Goal: Task Accomplishment & Management: Complete application form

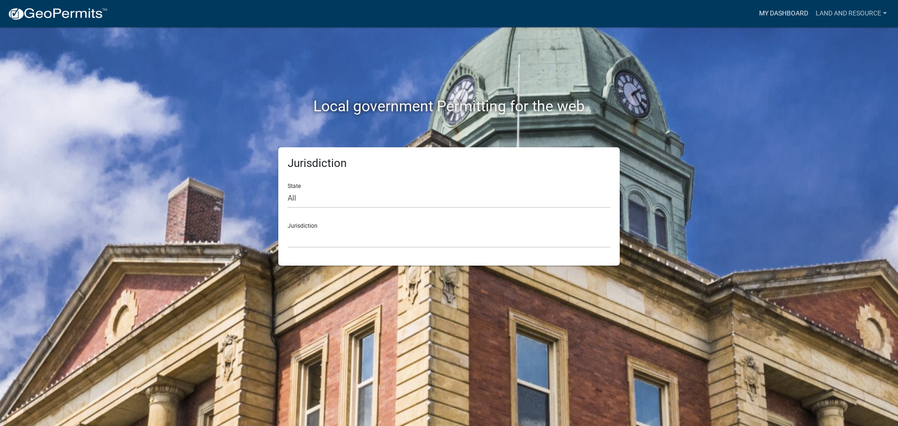
click at [800, 14] on link "My Dashboard" at bounding box center [784, 14] width 57 height 18
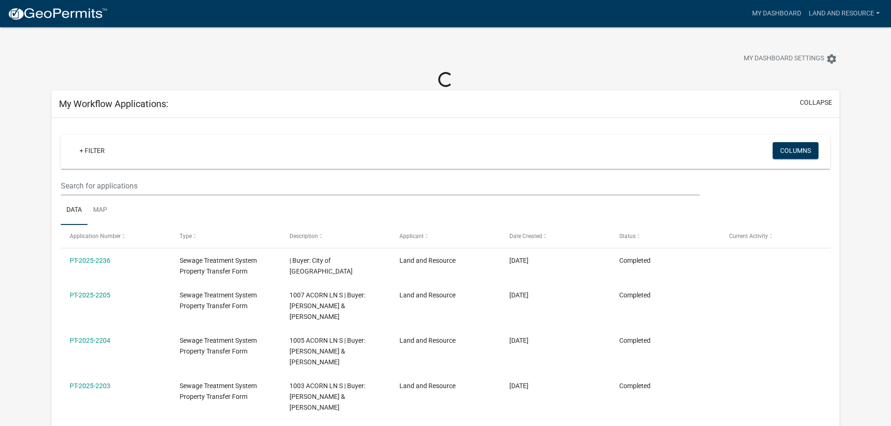
click at [87, 16] on img at bounding box center [57, 14] width 100 height 14
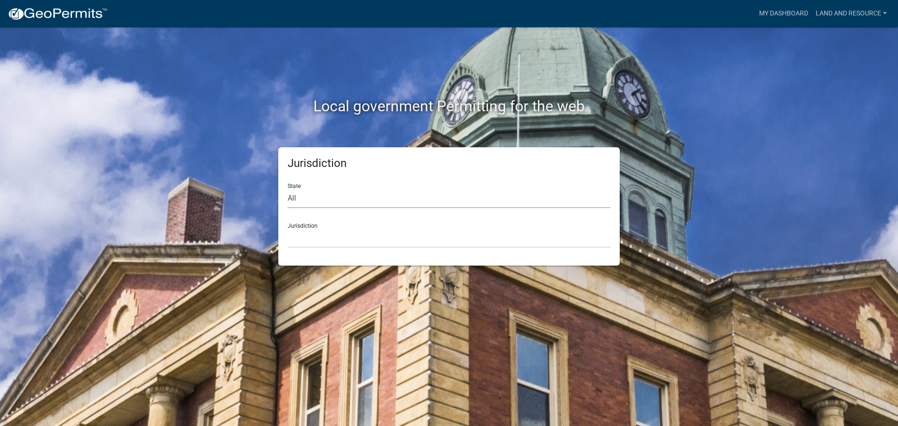
click at [322, 195] on select "All [US_STATE] [US_STATE] [US_STATE] [US_STATE] [US_STATE] [US_STATE] [US_STATE…" at bounding box center [449, 198] width 323 height 19
select select "[US_STATE]"
click at [288, 189] on select "All [US_STATE] [US_STATE] [US_STATE] [US_STATE] [US_STATE] [US_STATE] [US_STATE…" at bounding box center [449, 198] width 323 height 19
click at [316, 244] on select "[GEOGRAPHIC_DATA], [US_STATE] [GEOGRAPHIC_DATA], [US_STATE] [GEOGRAPHIC_DATA], …" at bounding box center [449, 238] width 323 height 19
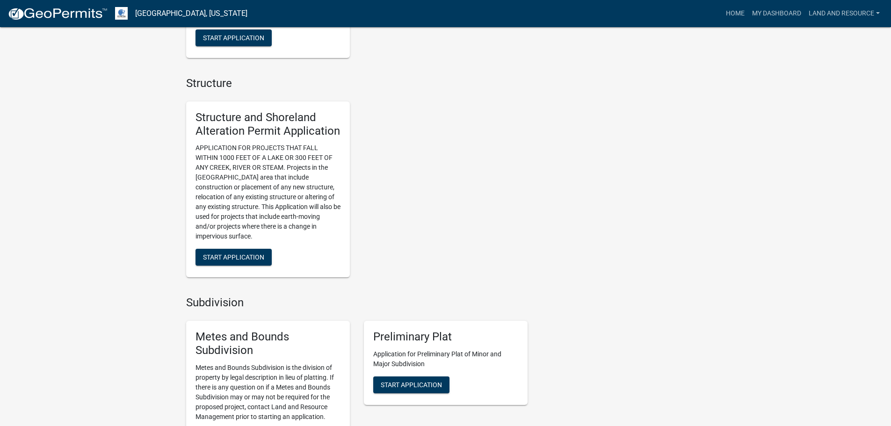
scroll to position [795, 0]
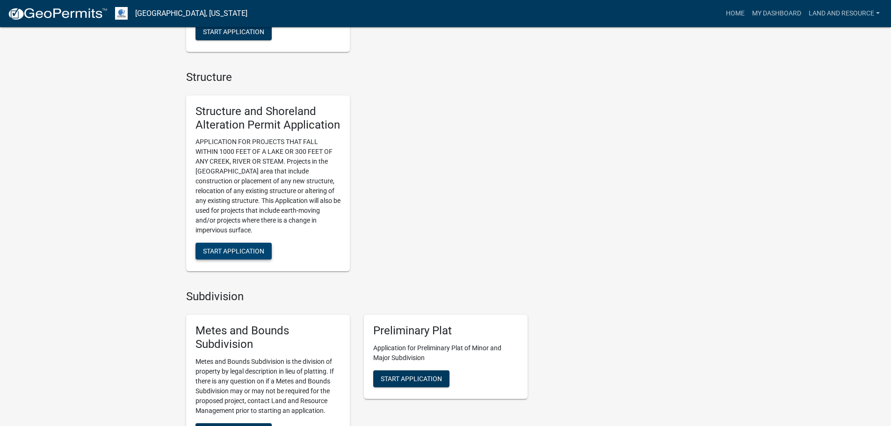
click at [241, 246] on button "Start Application" at bounding box center [234, 251] width 76 height 17
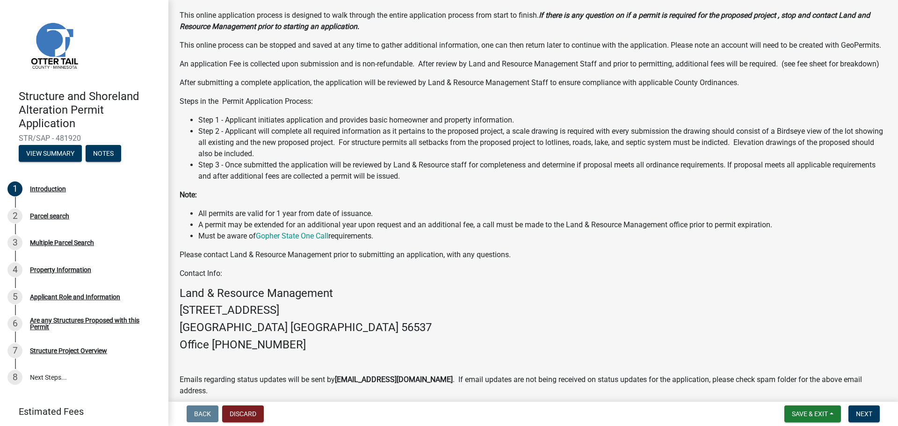
scroll to position [94, 0]
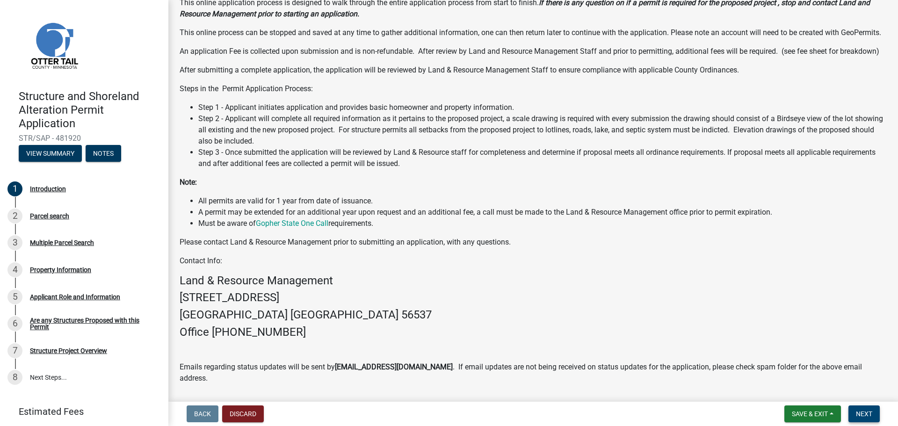
click at [861, 417] on span "Next" at bounding box center [864, 413] width 16 height 7
